Goal: Navigation & Orientation: Find specific page/section

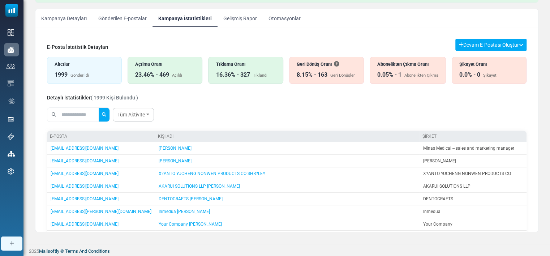
click at [116, 16] on link "Gönderilen E-postalar" at bounding box center [123, 18] width 60 height 18
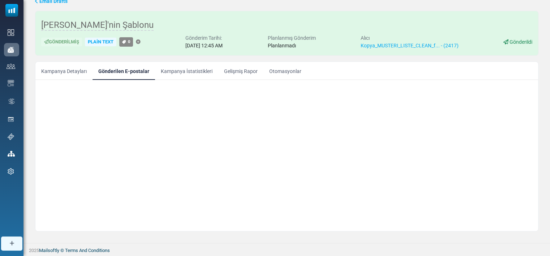
scroll to position [25, 0]
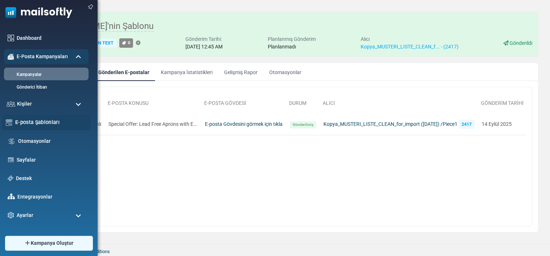
click at [35, 123] on link "E-posta Şablonları" at bounding box center [51, 122] width 72 height 8
